Goal: Task Accomplishment & Management: Manage account settings

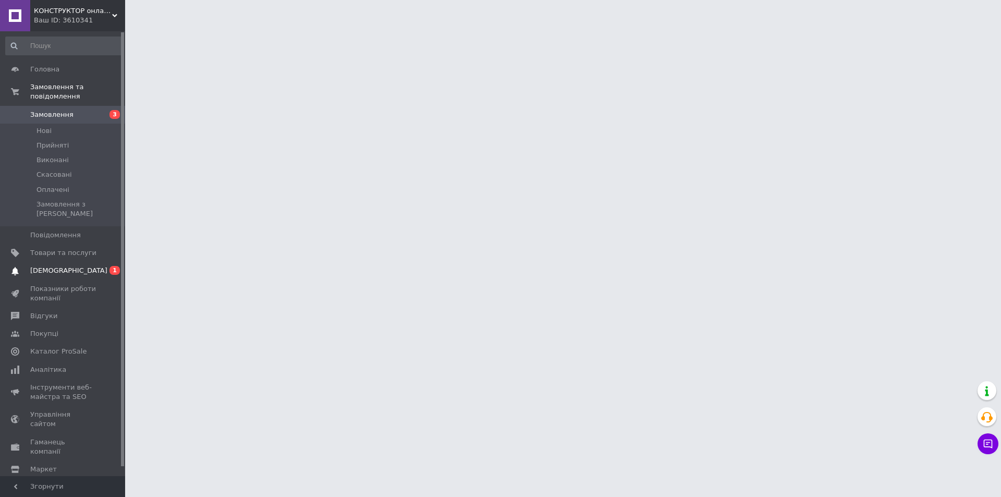
click at [58, 266] on span "[DEMOGRAPHIC_DATA]" at bounding box center [68, 270] width 77 height 9
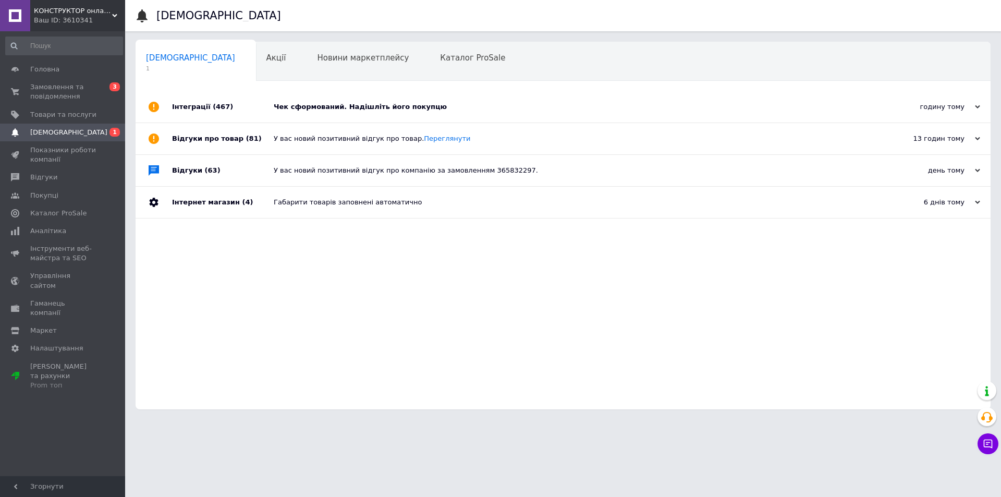
click at [322, 118] on div "Чек сформований. Надішліть його покупцю" at bounding box center [575, 106] width 602 height 31
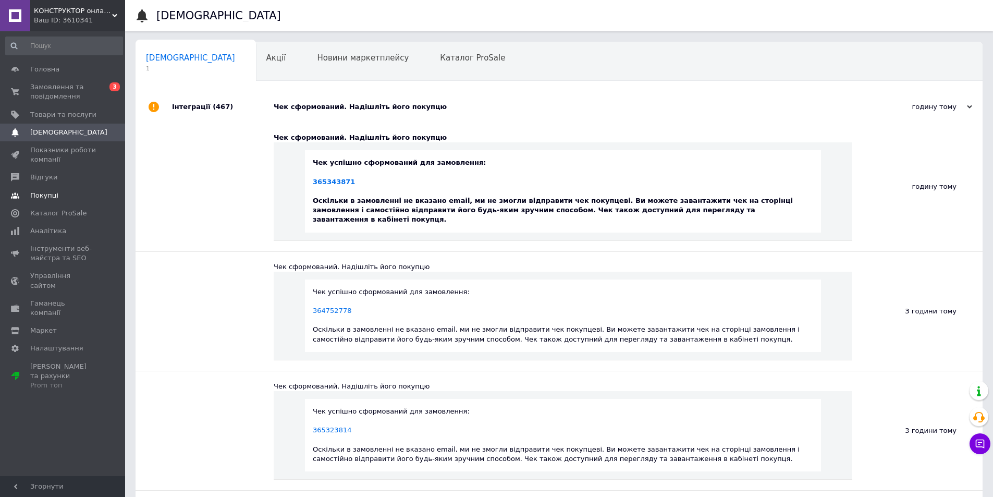
click at [50, 190] on link "Покупці" at bounding box center [64, 196] width 128 height 18
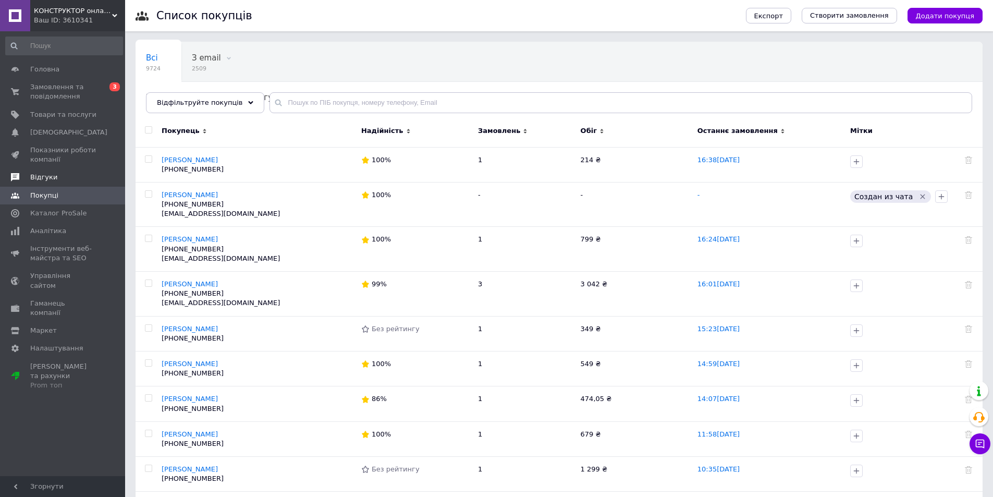
click at [50, 175] on span "Відгуки" at bounding box center [43, 176] width 27 height 9
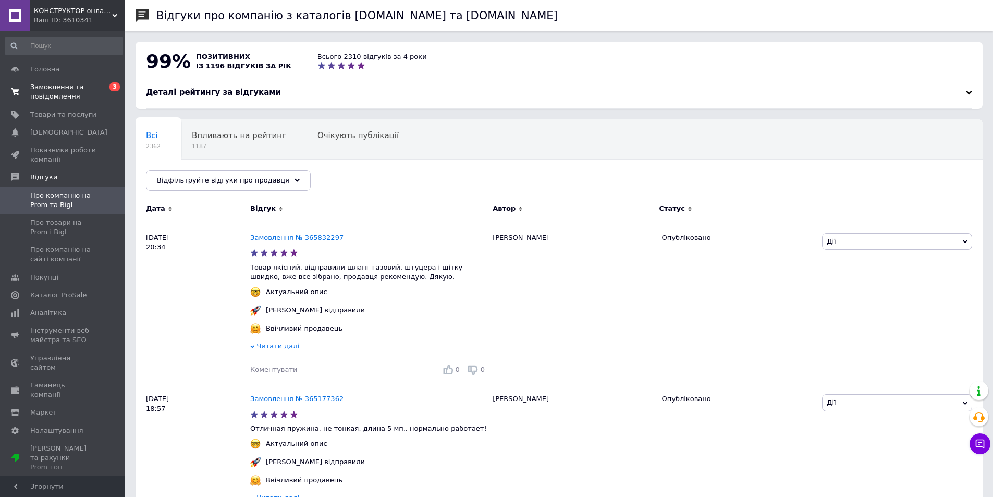
click at [58, 90] on span "Замовлення та повідомлення" at bounding box center [63, 91] width 66 height 19
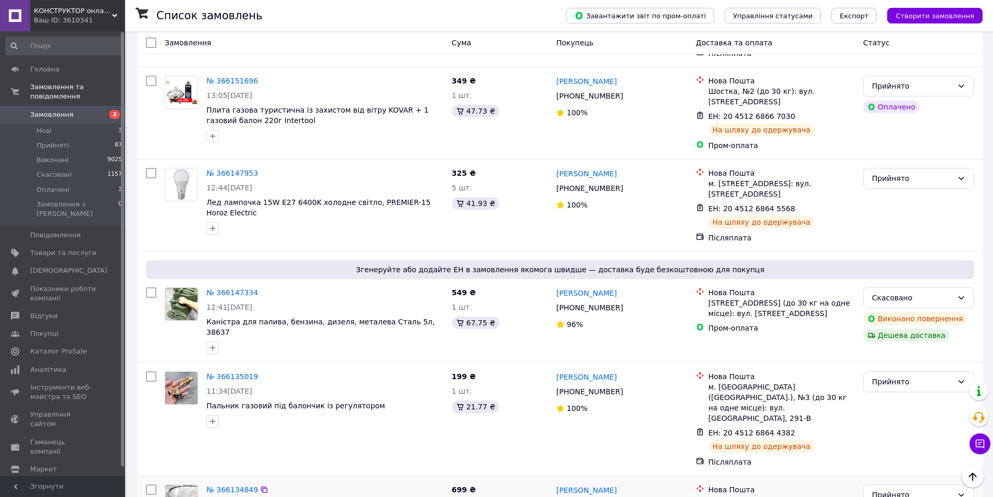
scroll to position [2501, 0]
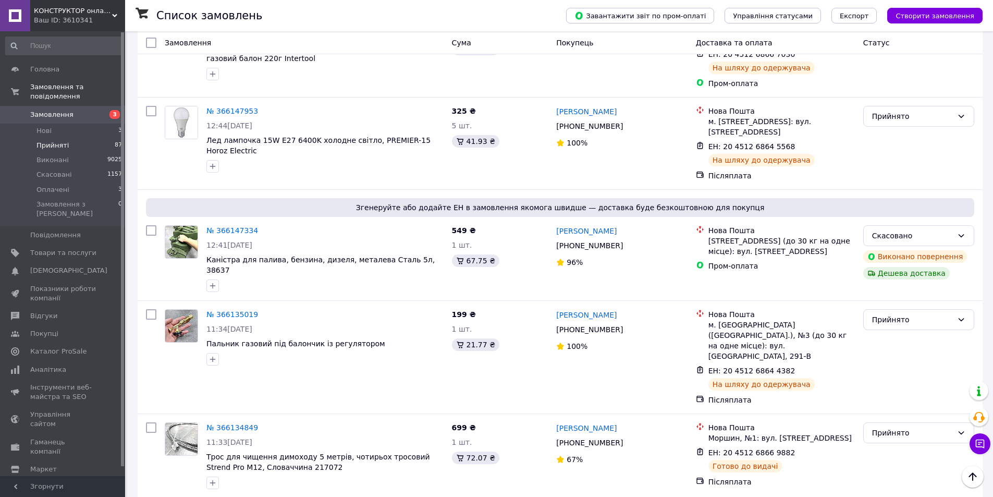
click at [42, 141] on span "Прийняті" at bounding box center [52, 145] width 32 height 9
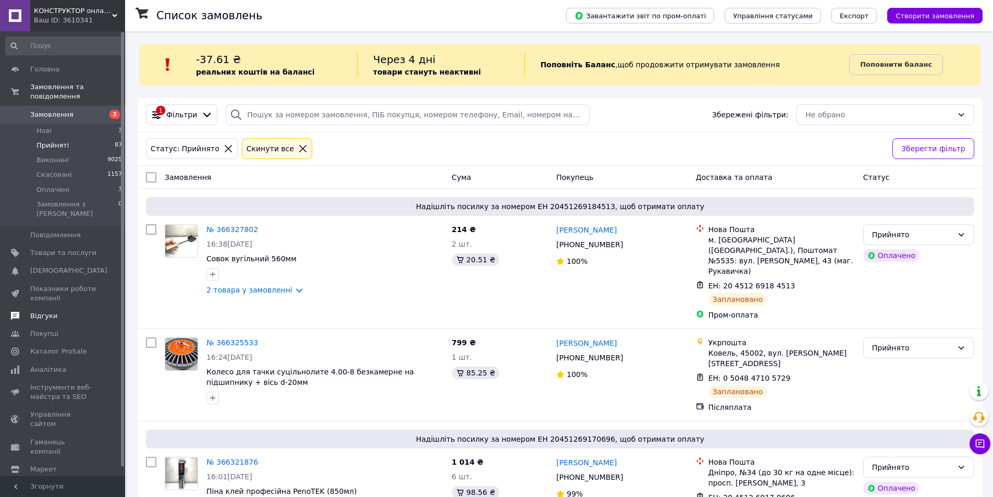
click at [34, 311] on span "Відгуки" at bounding box center [43, 315] width 27 height 9
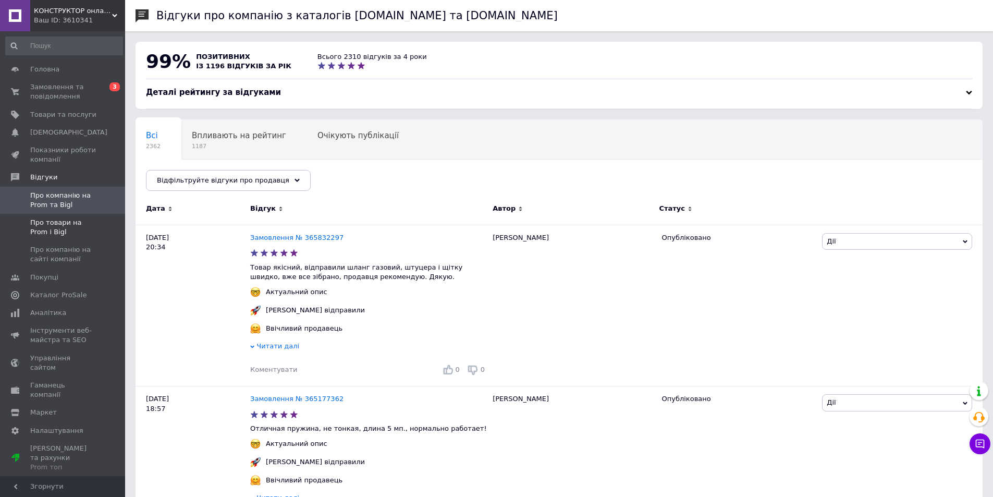
click at [63, 231] on span "Про товари на Prom і Bigl" at bounding box center [63, 227] width 66 height 19
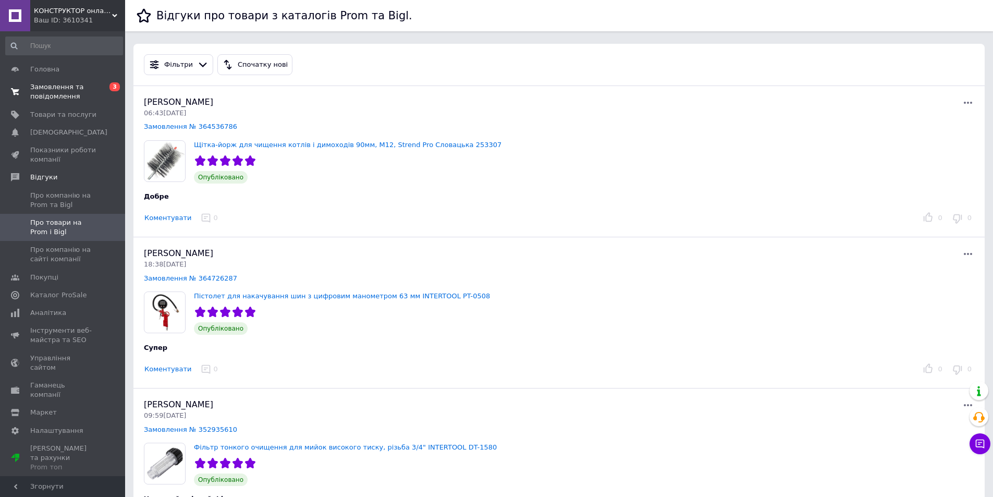
click at [43, 91] on span "Замовлення та повідомлення" at bounding box center [63, 91] width 66 height 19
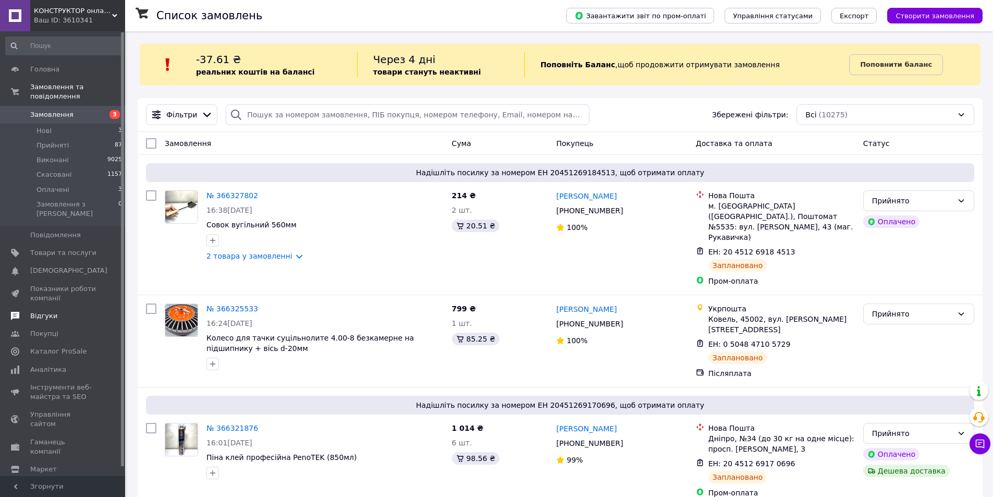
click at [55, 307] on link "Відгуки" at bounding box center [64, 316] width 128 height 18
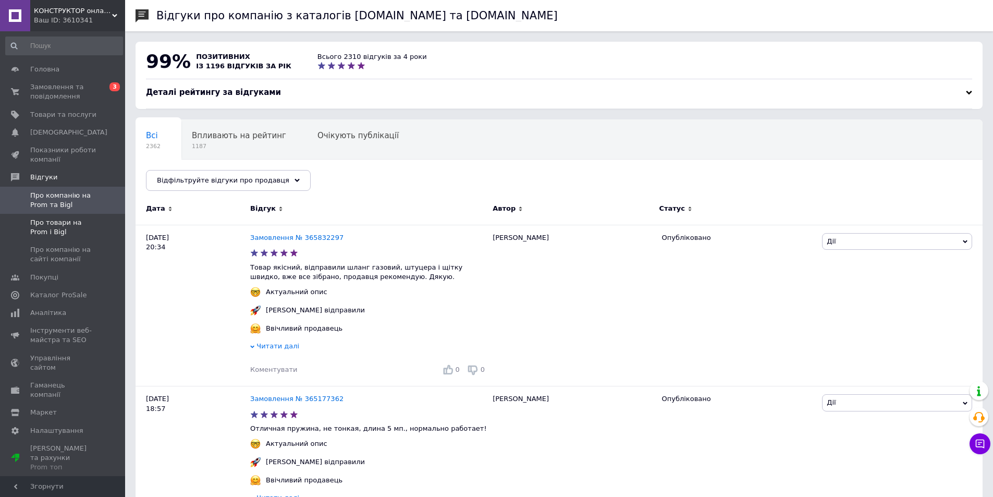
click at [70, 231] on span "Про товари на Prom і Bigl" at bounding box center [63, 227] width 66 height 19
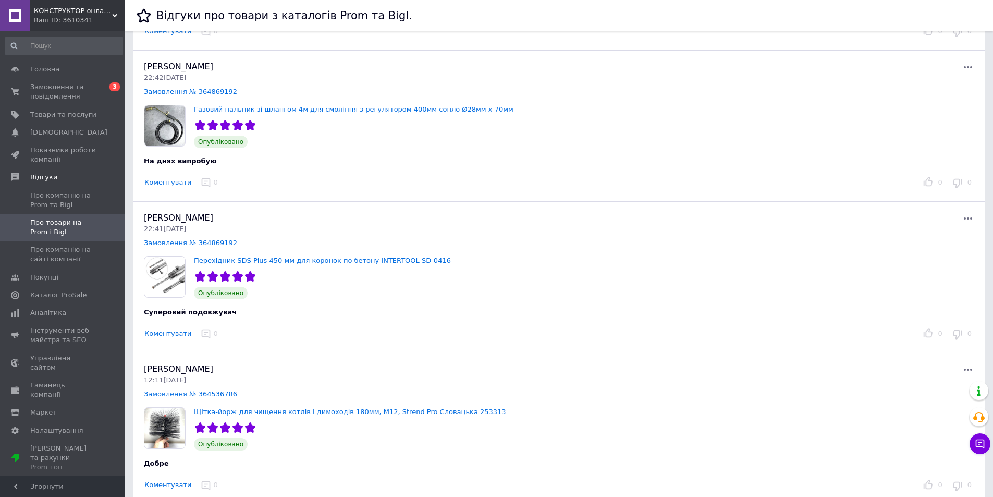
scroll to position [521, 0]
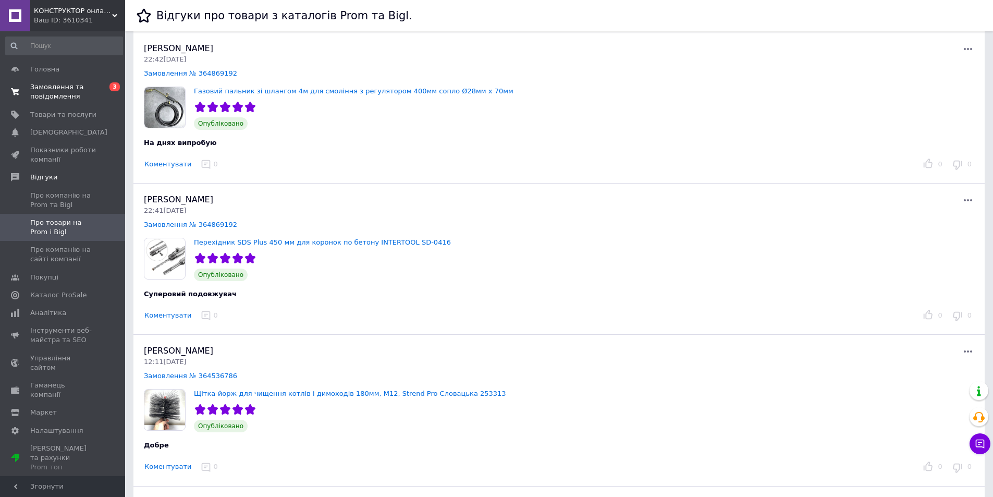
click at [40, 98] on span "Замовлення та повідомлення" at bounding box center [63, 91] width 66 height 19
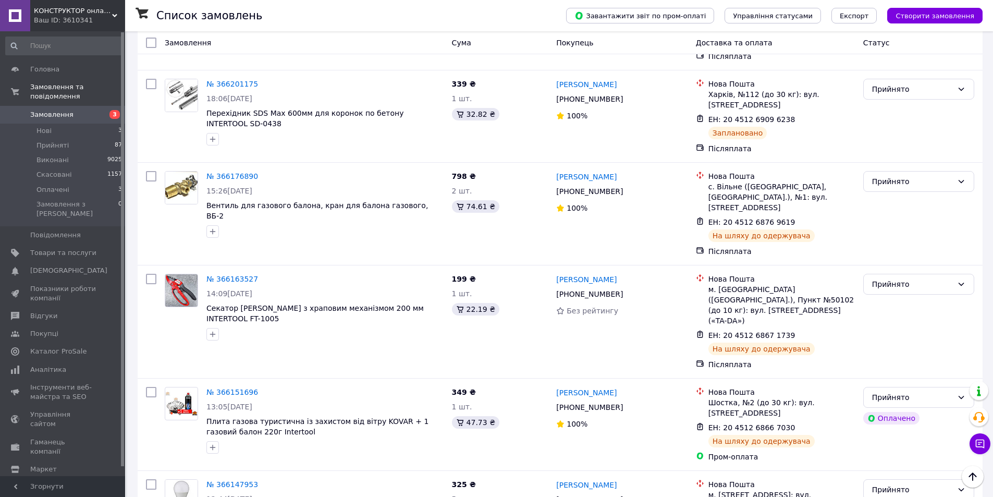
scroll to position [2293, 0]
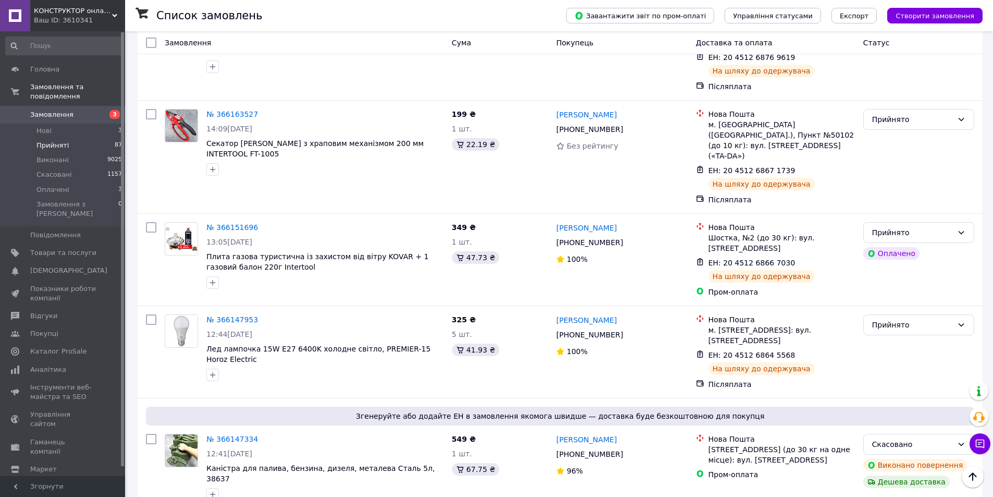
click at [47, 141] on span "Прийняті" at bounding box center [52, 145] width 32 height 9
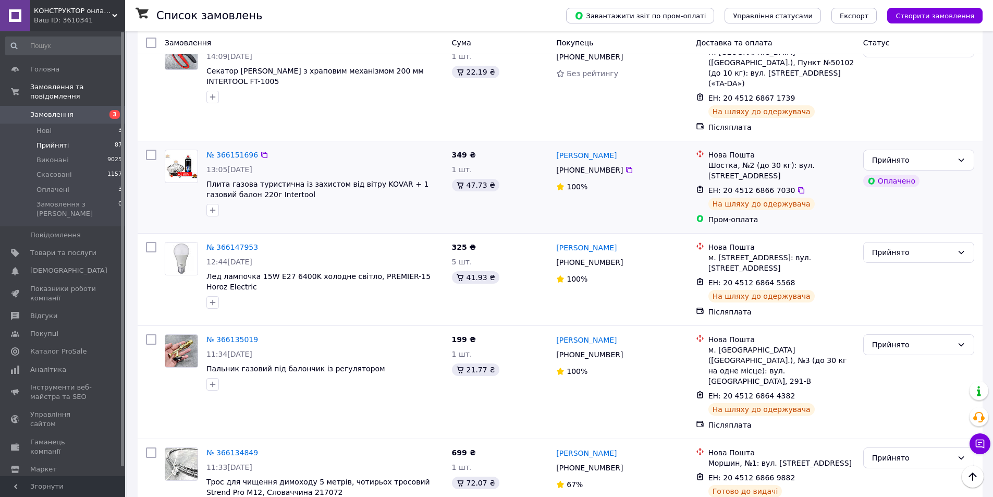
scroll to position [2241, 0]
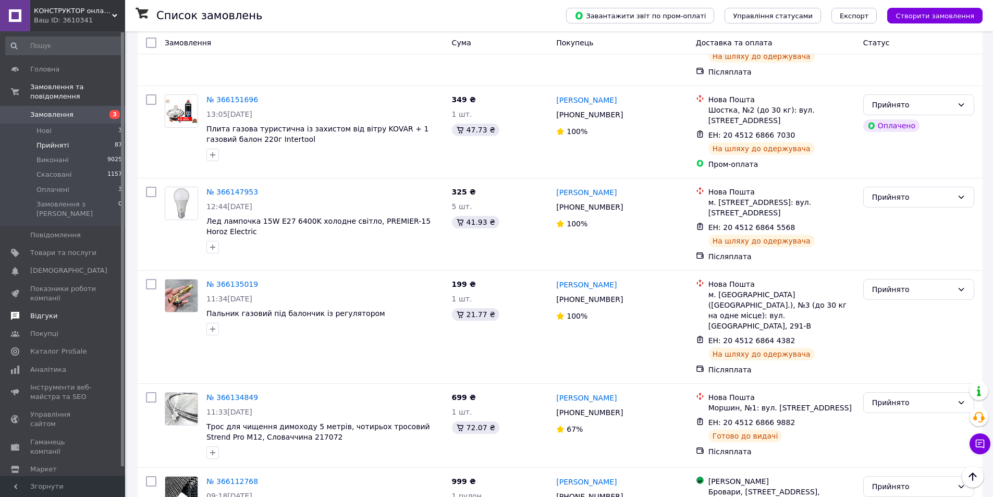
click at [45, 311] on span "Відгуки" at bounding box center [43, 315] width 27 height 9
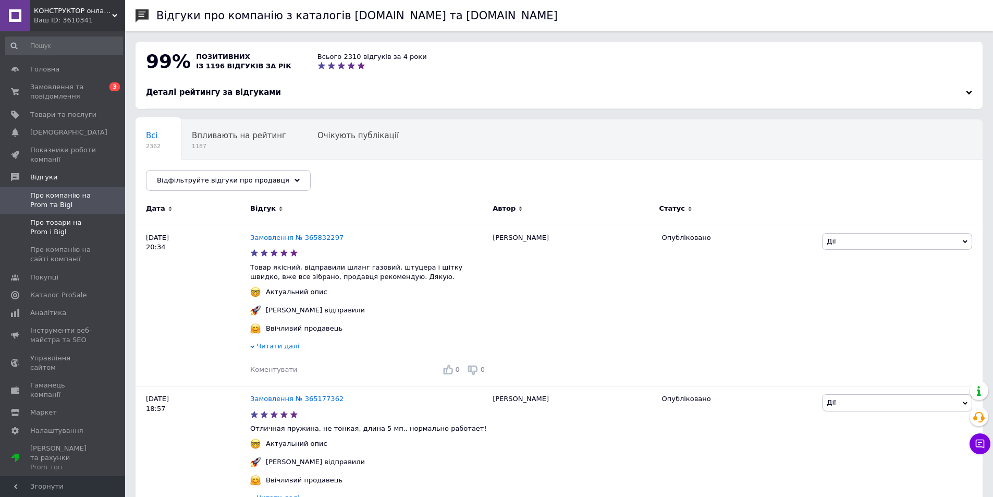
click at [85, 230] on span "Про товари на Prom і Bigl" at bounding box center [63, 227] width 66 height 19
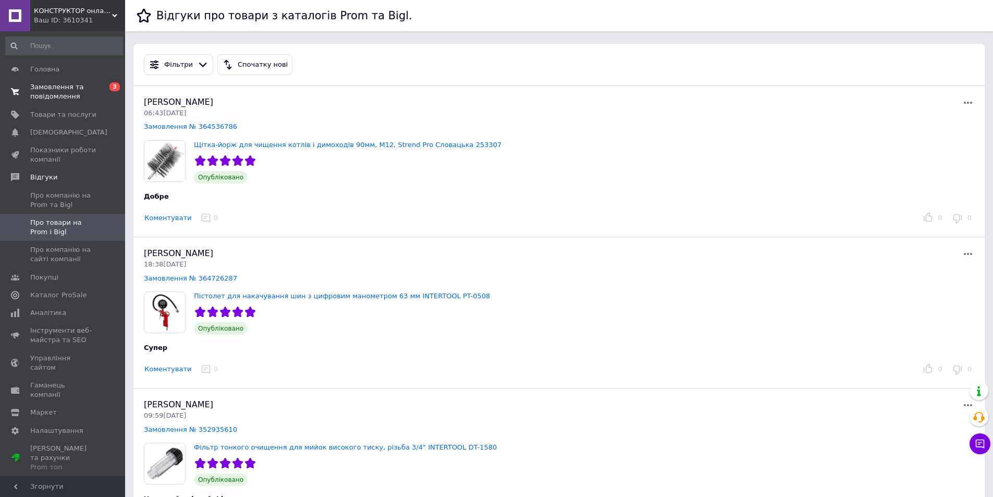
click at [64, 87] on span "Замовлення та повідомлення" at bounding box center [63, 91] width 66 height 19
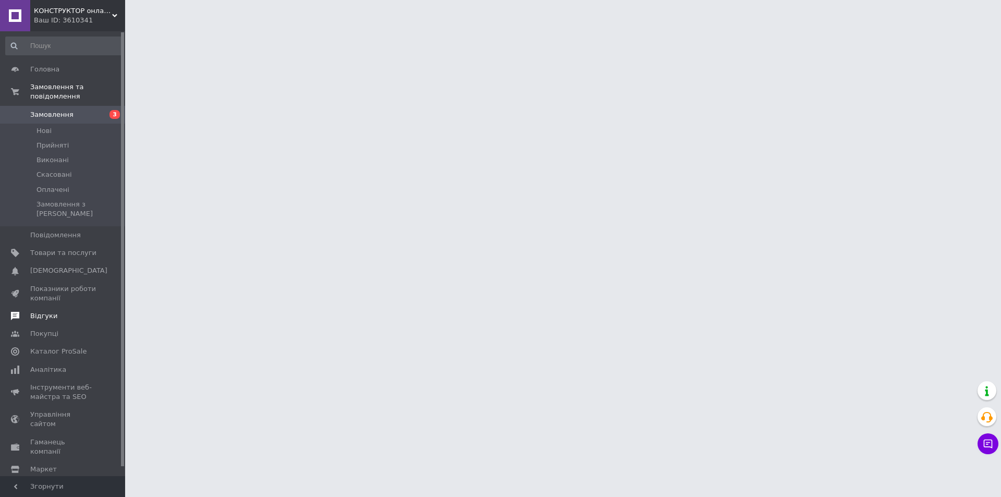
click at [59, 311] on span "Відгуки" at bounding box center [63, 315] width 66 height 9
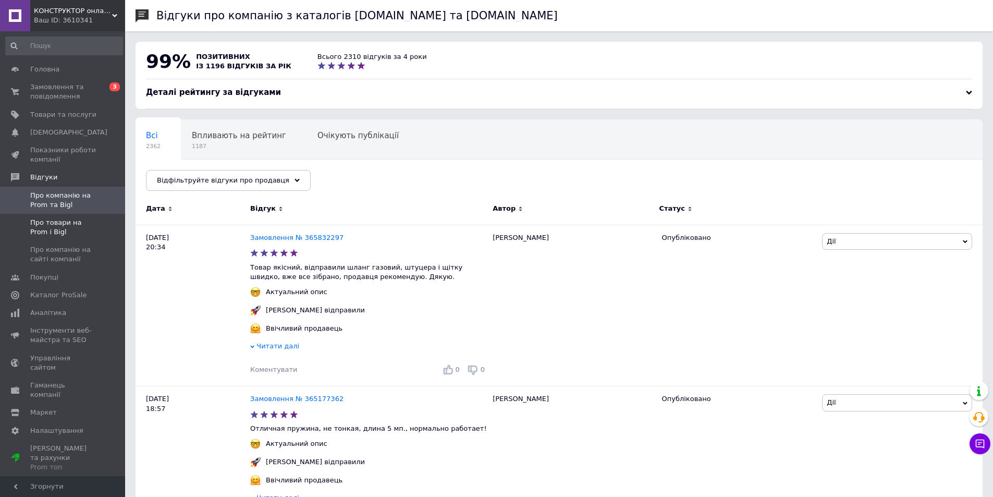
click at [78, 225] on span "Про товари на Prom і Bigl" at bounding box center [63, 227] width 66 height 19
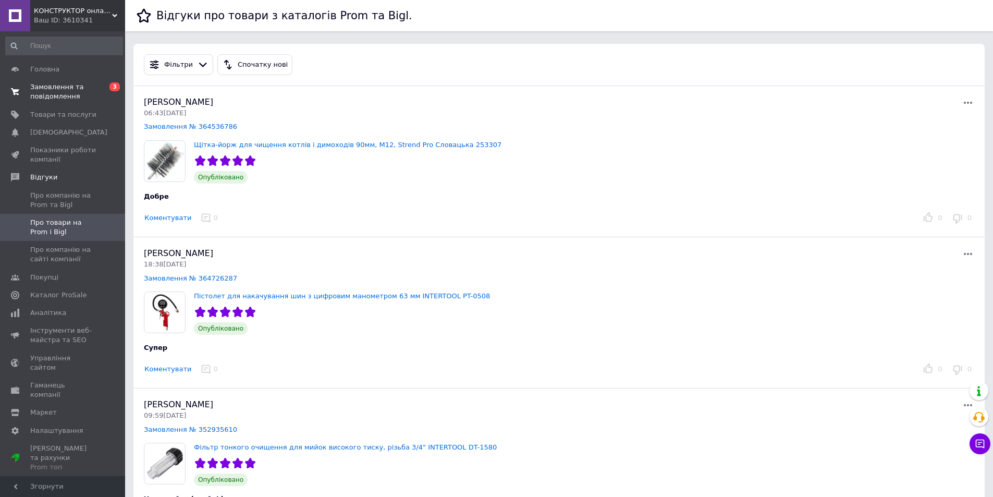
click at [68, 92] on span "Замовлення та повідомлення" at bounding box center [63, 91] width 66 height 19
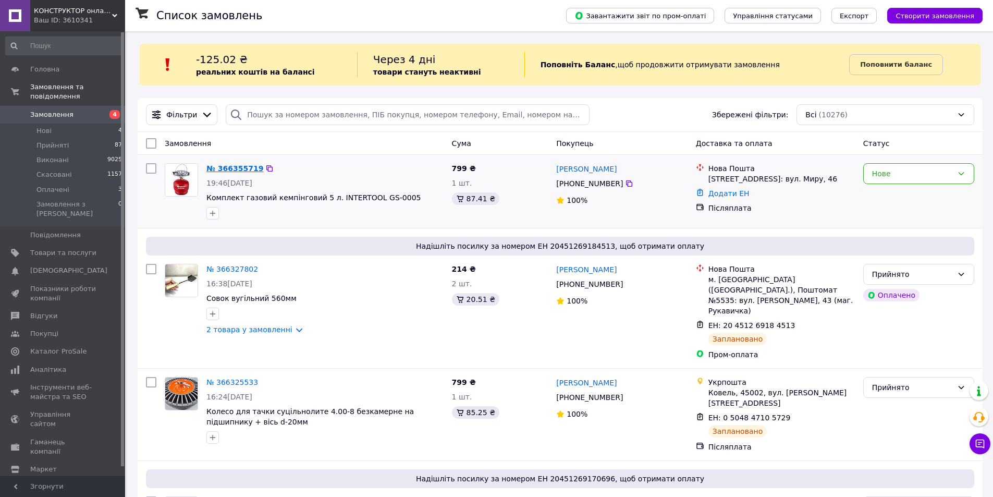
click at [228, 171] on link "№ 366355719" at bounding box center [234, 168] width 57 height 8
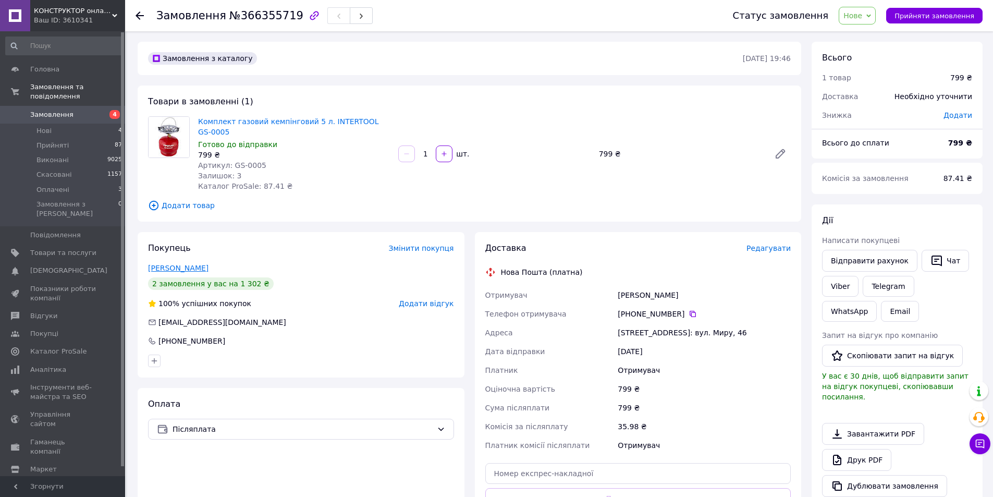
click at [183, 264] on link "Рубан Сергей" at bounding box center [178, 268] width 60 height 8
drag, startPoint x: 262, startPoint y: 155, endPoint x: 230, endPoint y: 154, distance: 31.8
click at [230, 160] on div "Артикул: GS-0005" at bounding box center [294, 165] width 192 height 10
copy span "GS-0005"
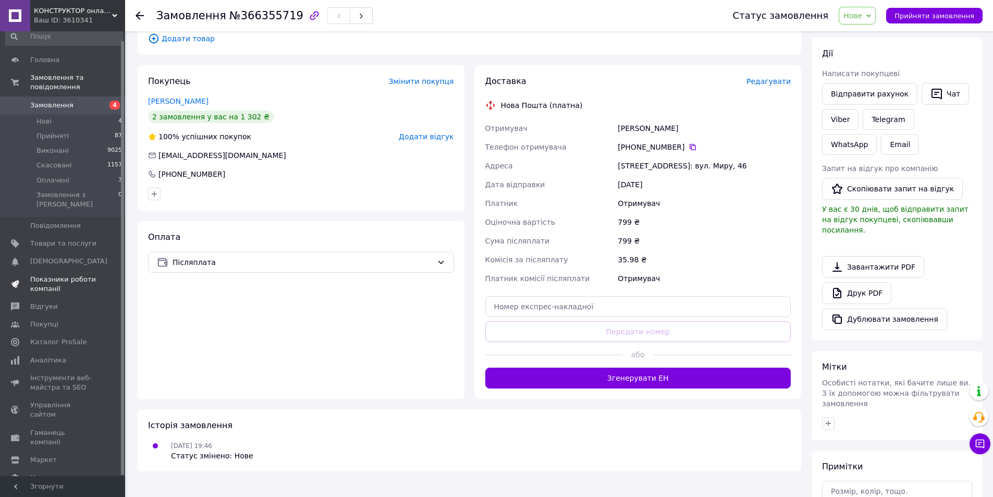
scroll to position [144, 0]
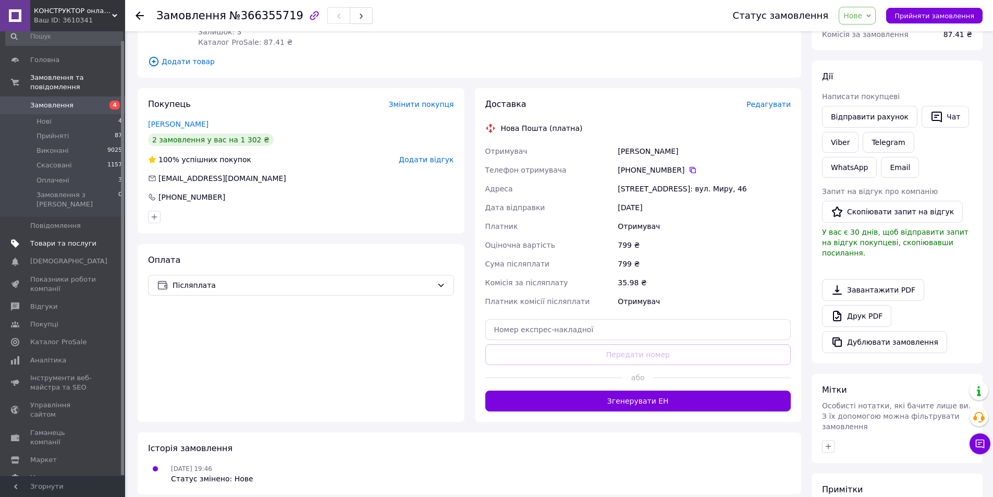
click at [66, 235] on link "Товари та послуги" at bounding box center [64, 244] width 128 height 18
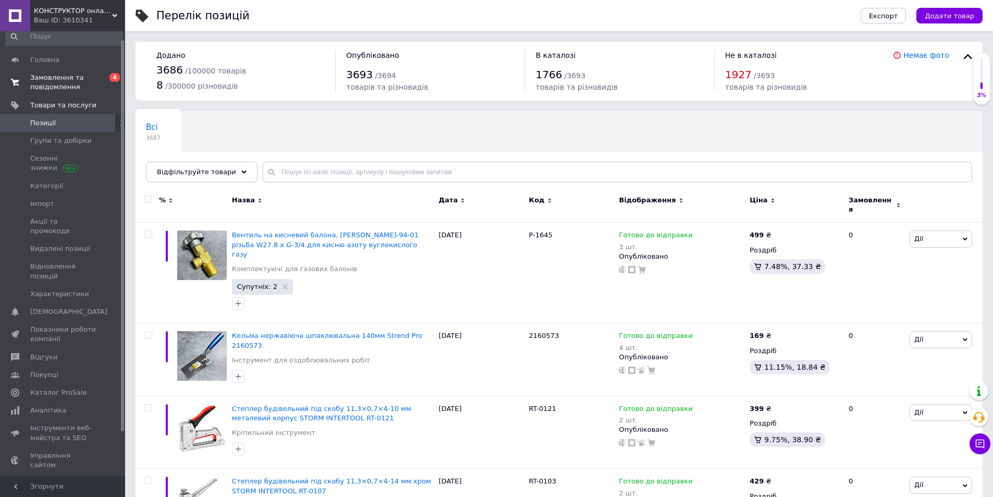
click at [46, 78] on span "Замовлення та повідомлення" at bounding box center [63, 82] width 66 height 19
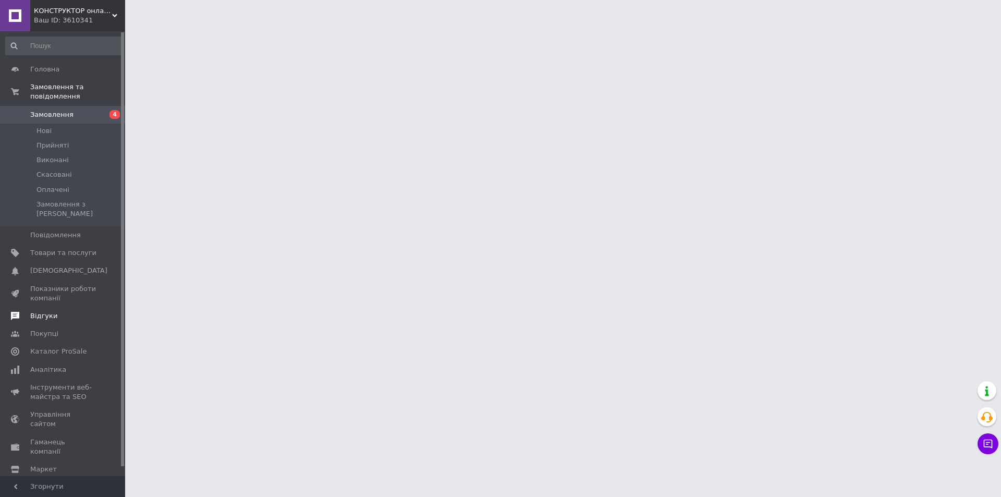
click at [58, 307] on link "Відгуки" at bounding box center [64, 316] width 128 height 18
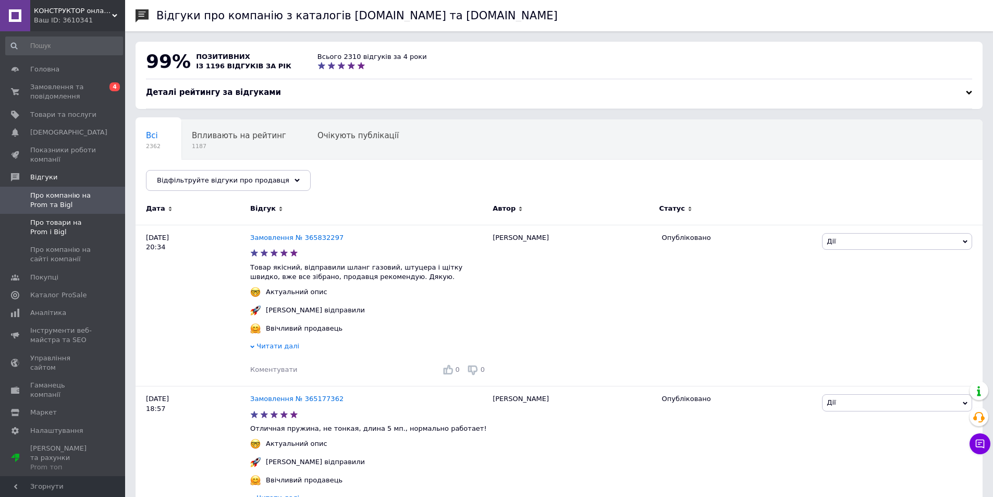
click at [60, 229] on span "Про товари на Prom і Bigl" at bounding box center [63, 227] width 66 height 19
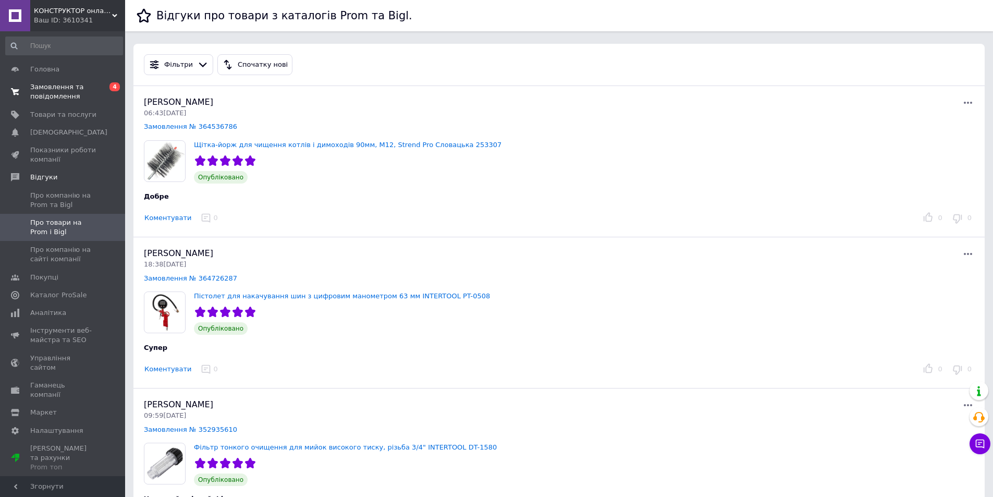
drag, startPoint x: 74, startPoint y: 90, endPoint x: 60, endPoint y: 91, distance: 14.2
click at [73, 89] on span "Замовлення та повідомлення" at bounding box center [63, 91] width 66 height 19
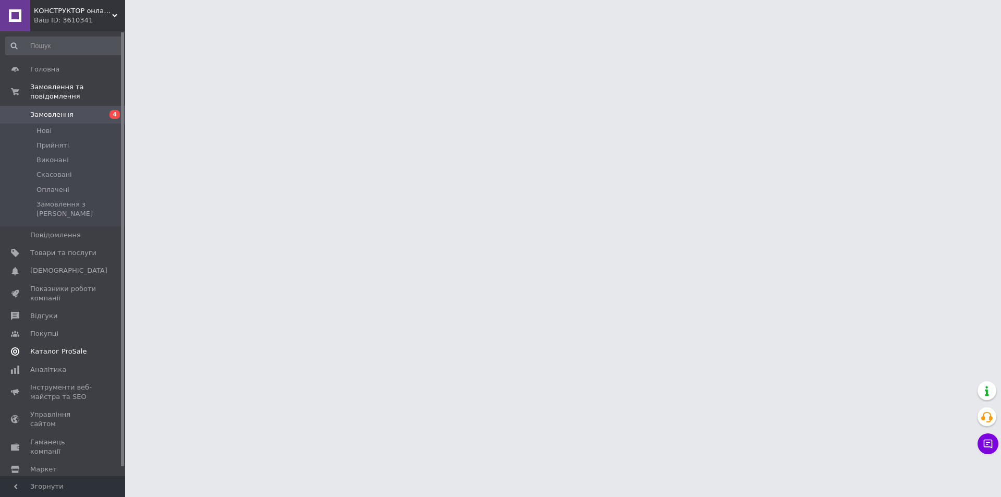
click at [55, 307] on link "Відгуки" at bounding box center [64, 316] width 128 height 18
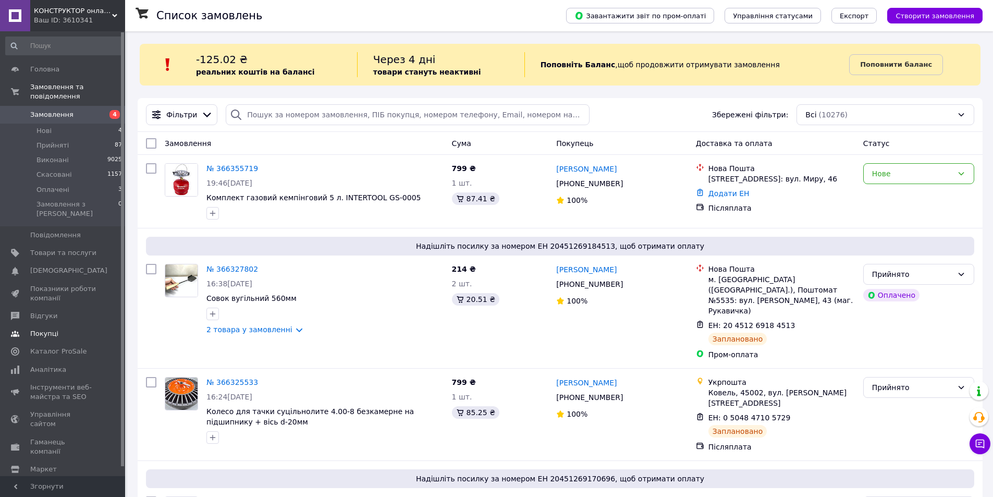
click at [69, 325] on link "Покупці" at bounding box center [64, 334] width 128 height 18
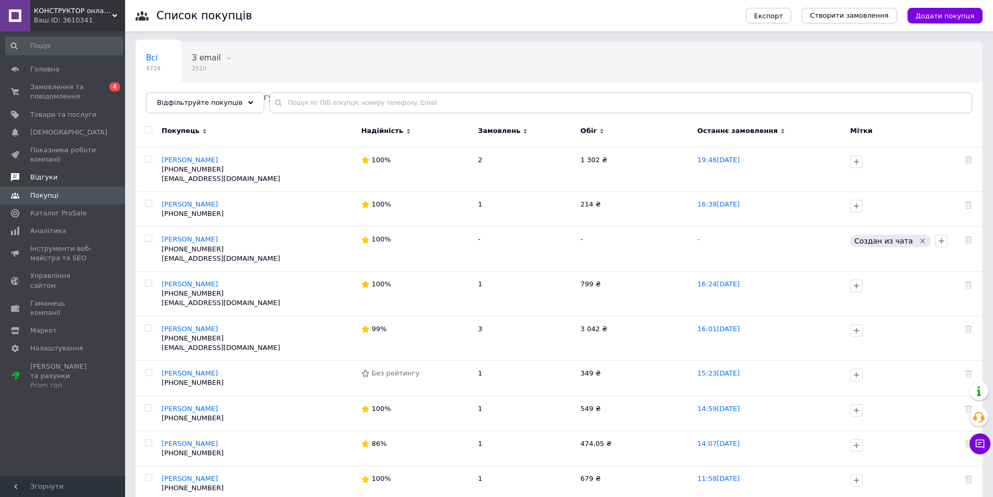
click at [66, 175] on span "Відгуки" at bounding box center [63, 176] width 66 height 9
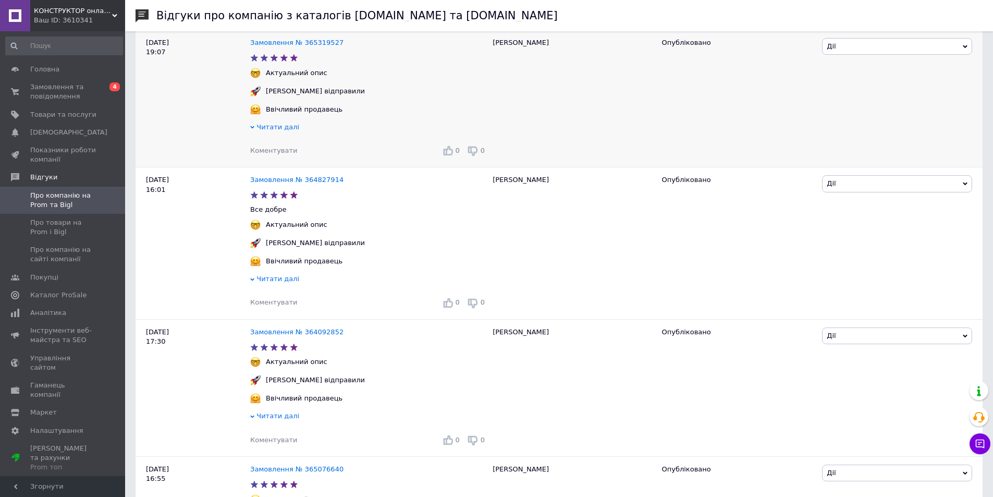
scroll to position [1668, 0]
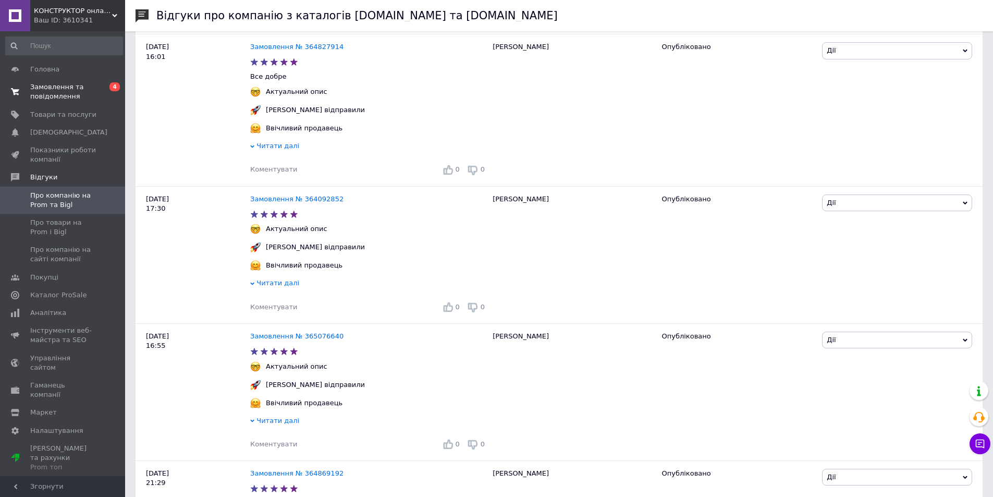
click at [62, 96] on span "Замовлення та повідомлення" at bounding box center [63, 91] width 66 height 19
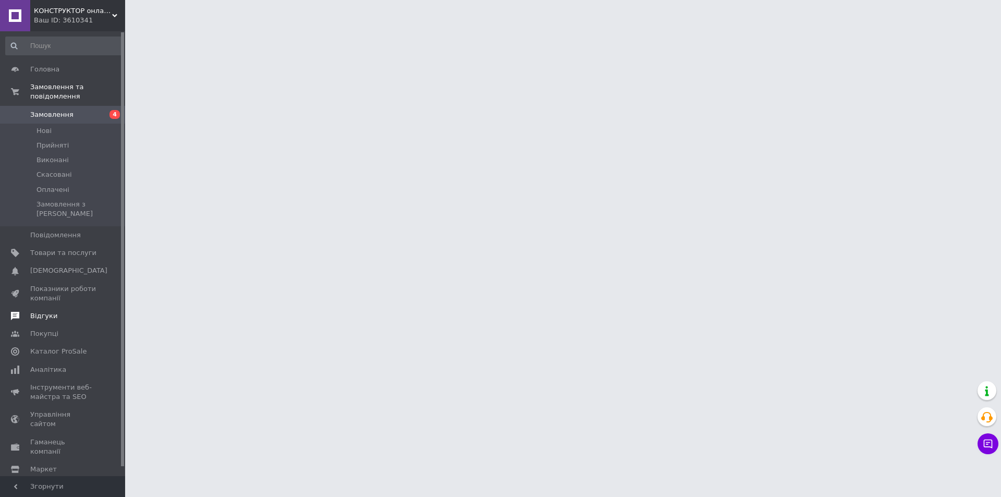
click at [47, 307] on link "Відгуки" at bounding box center [64, 316] width 128 height 18
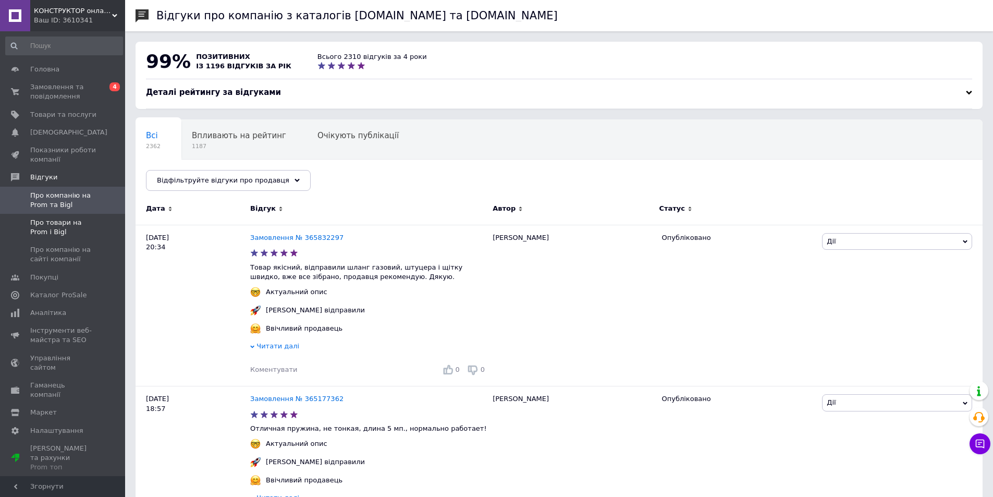
click at [53, 226] on span "Про товари на Prom і Bigl" at bounding box center [63, 227] width 66 height 19
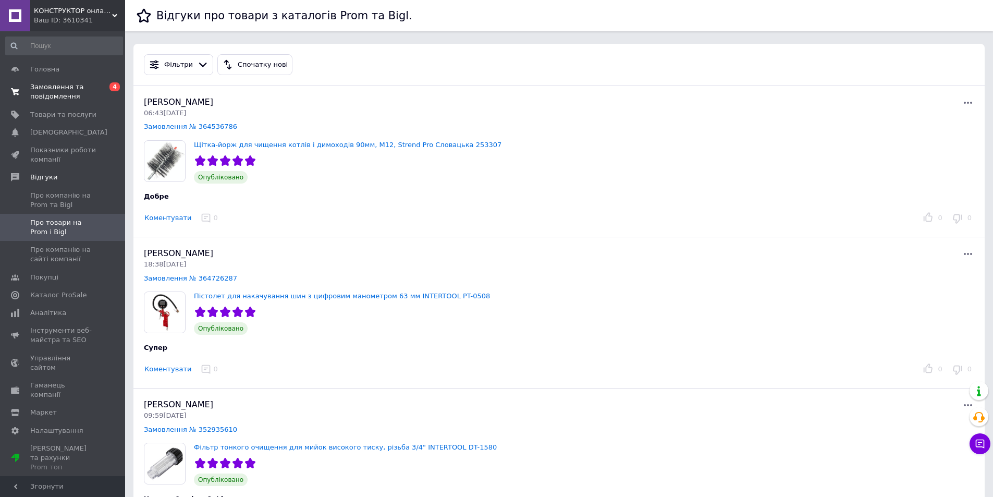
click at [57, 96] on span "Замовлення та повідомлення" at bounding box center [63, 91] width 66 height 19
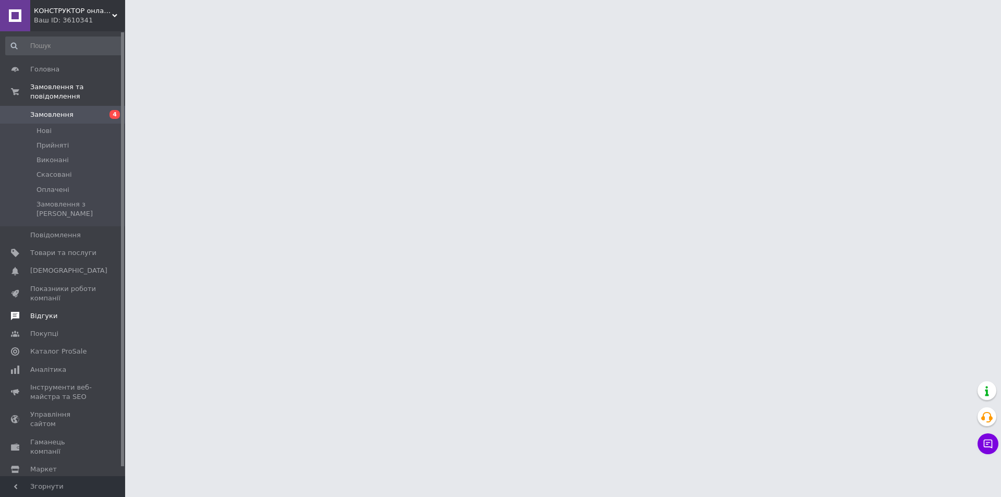
click at [53, 311] on span "Відгуки" at bounding box center [63, 315] width 66 height 9
